Goal: Task Accomplishment & Management: Manage account settings

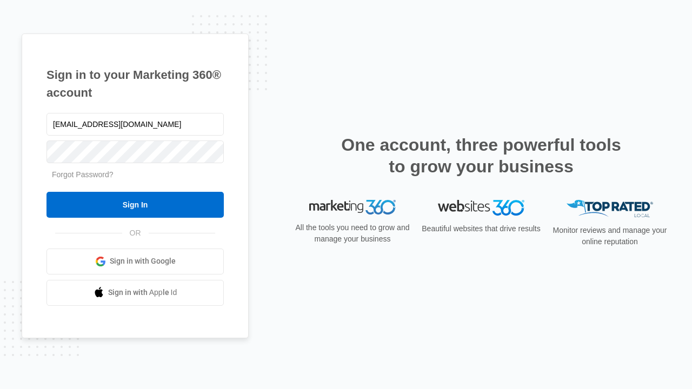
type input "[EMAIL_ADDRESS][DOMAIN_NAME]"
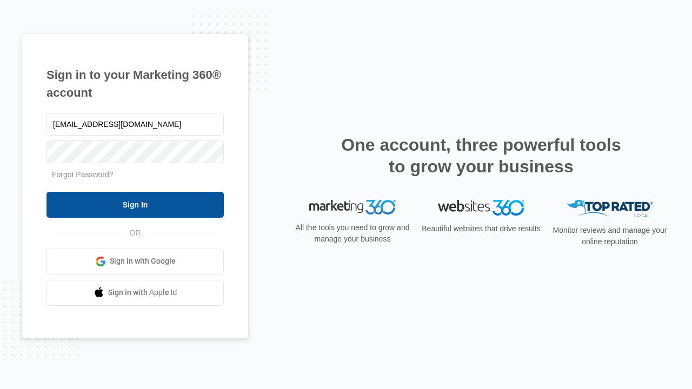
click at [135, 204] on input "Sign In" at bounding box center [135, 205] width 177 height 26
